Goal: Find specific page/section: Find specific page/section

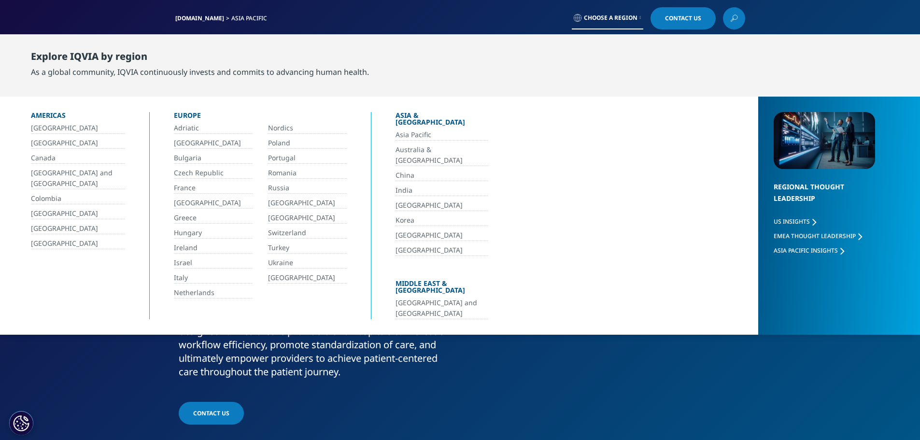
click at [408, 185] on link "India" at bounding box center [441, 190] width 93 height 11
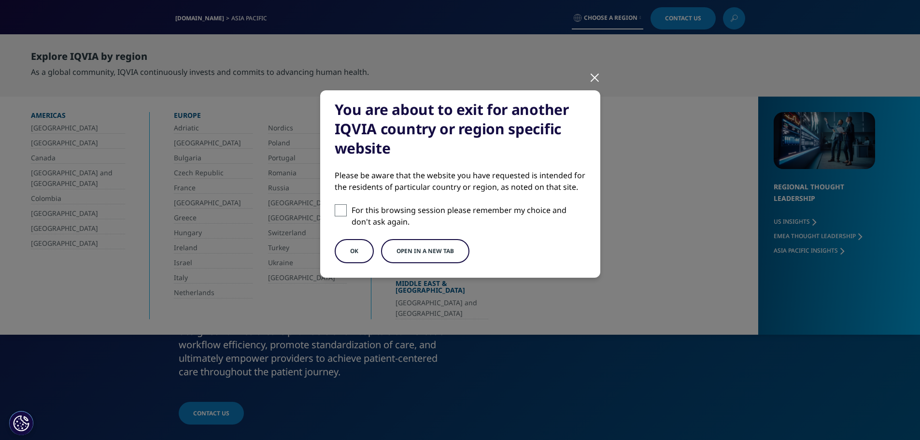
click at [326, 208] on div "You are about to exit for another IQVIA country or region specific website Plea…" at bounding box center [460, 183] width 280 height 187
click at [340, 209] on span at bounding box center [341, 210] width 12 height 12
click at [340, 209] on input "For this browsing session please remember my choice and don't ask again." at bounding box center [341, 210] width 12 height 12
checkbox input "true"
click at [422, 254] on button "Open in a new tab" at bounding box center [425, 251] width 88 height 24
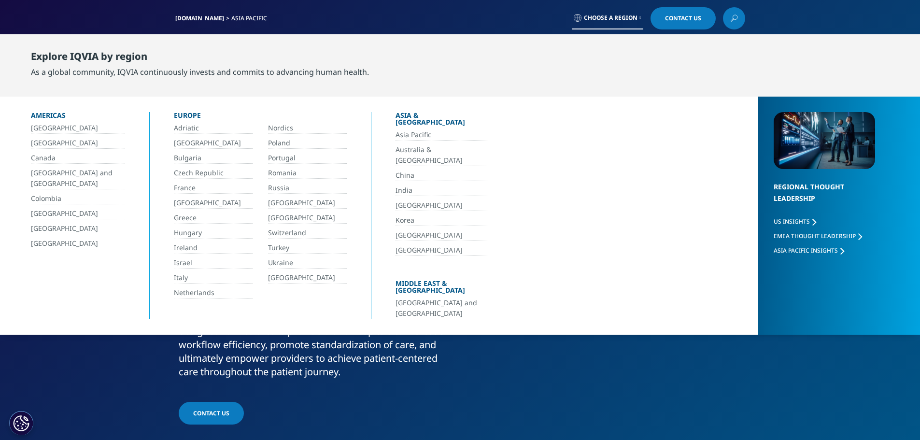
click at [603, 22] on link "Choose a Region" at bounding box center [607, 18] width 71 height 22
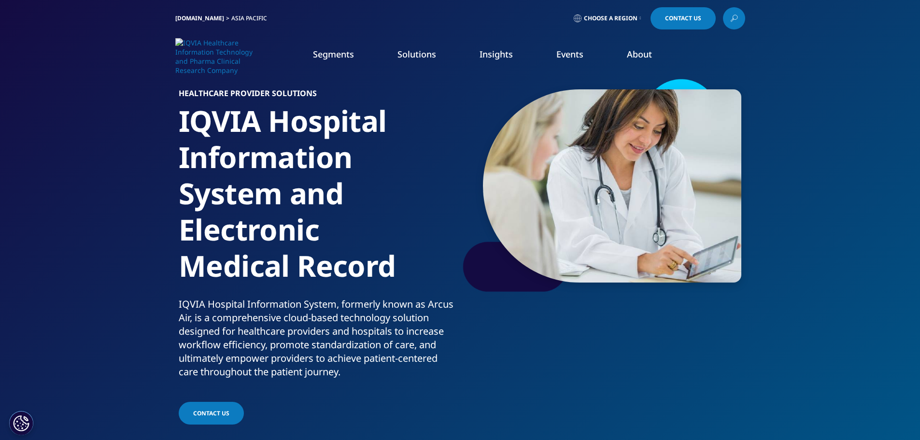
click at [538, 374] on div "HEALTHCARE PROVIDER SOLUTIONS IQVIA Hospital Information System and Electronic …" at bounding box center [460, 251] width 570 height 349
